Goal: Use online tool/utility

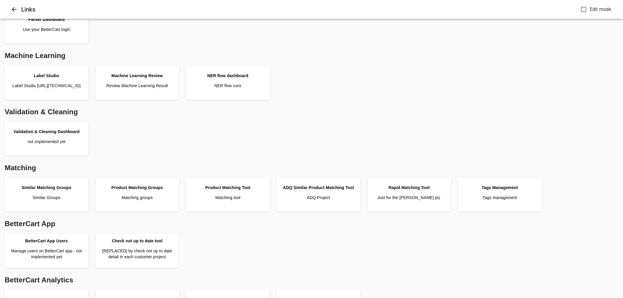
scroll to position [65, 0]
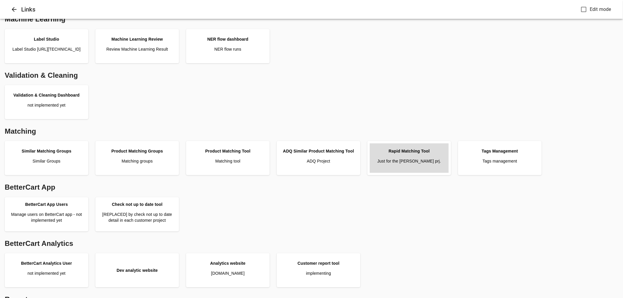
click at [409, 152] on div "Rapid Matching Tool" at bounding box center [409, 151] width 41 height 6
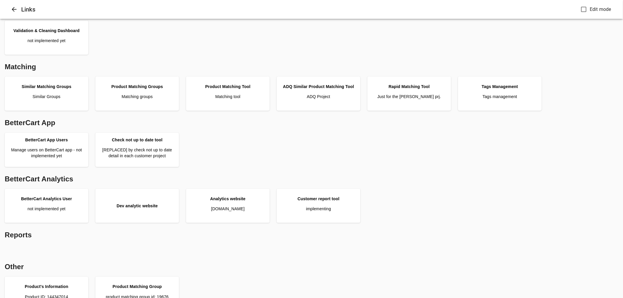
scroll to position [147, 0]
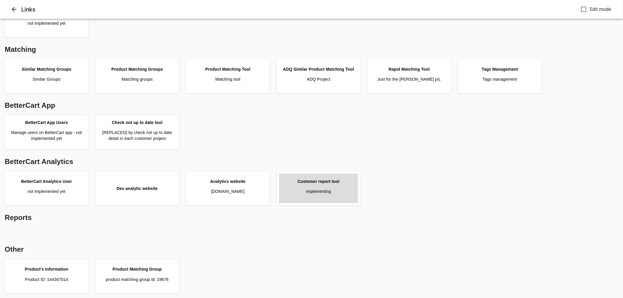
click at [320, 192] on p "implementing" at bounding box center [318, 191] width 25 height 6
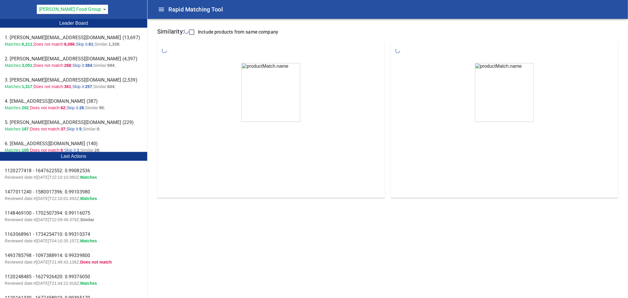
click at [93, 8] on body "tspan { white-space: pre; } Rapid Matching Tool Pattison Food Group 128 Leader …" at bounding box center [314, 104] width 628 height 208
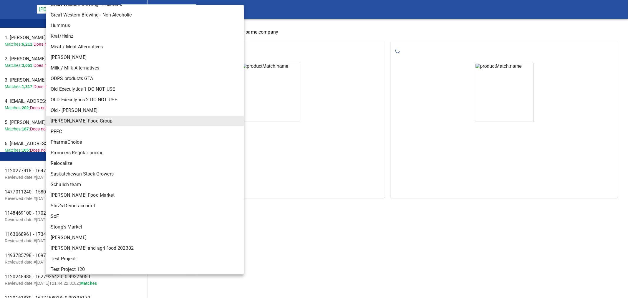
scroll to position [222, 0]
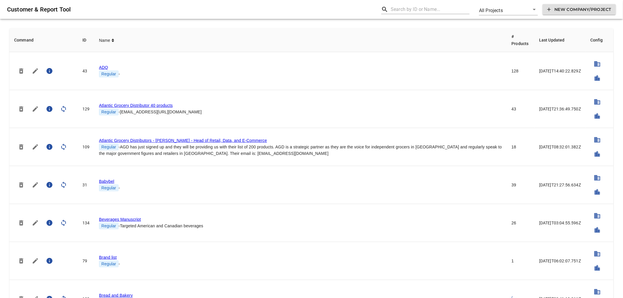
click at [415, 11] on input "text" at bounding box center [430, 9] width 79 height 9
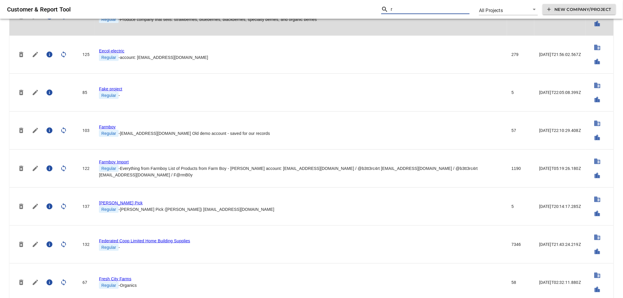
scroll to position [298, 0]
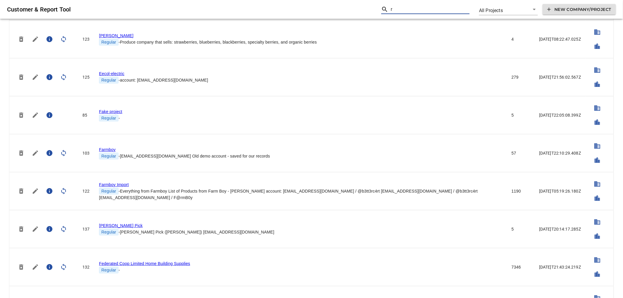
type input "r"
